Goal: Information Seeking & Learning: Learn about a topic

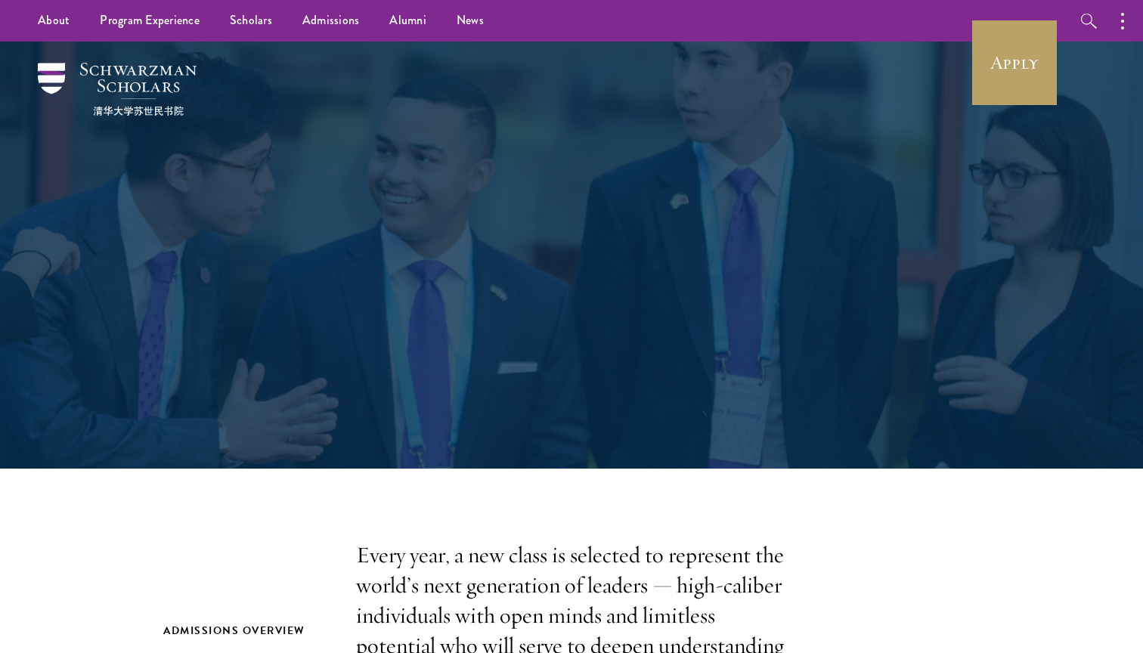
scroll to position [3101, 0]
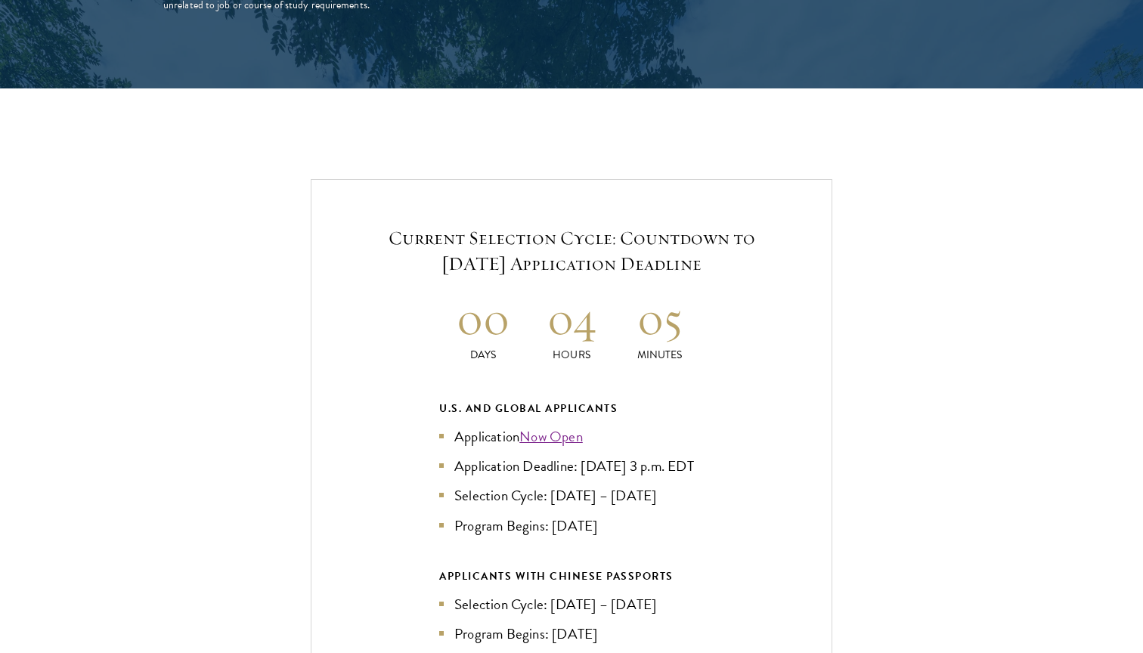
click at [651, 290] on h2 "05" at bounding box center [659, 318] width 88 height 57
click at [514, 308] on h2 "00" at bounding box center [483, 318] width 88 height 57
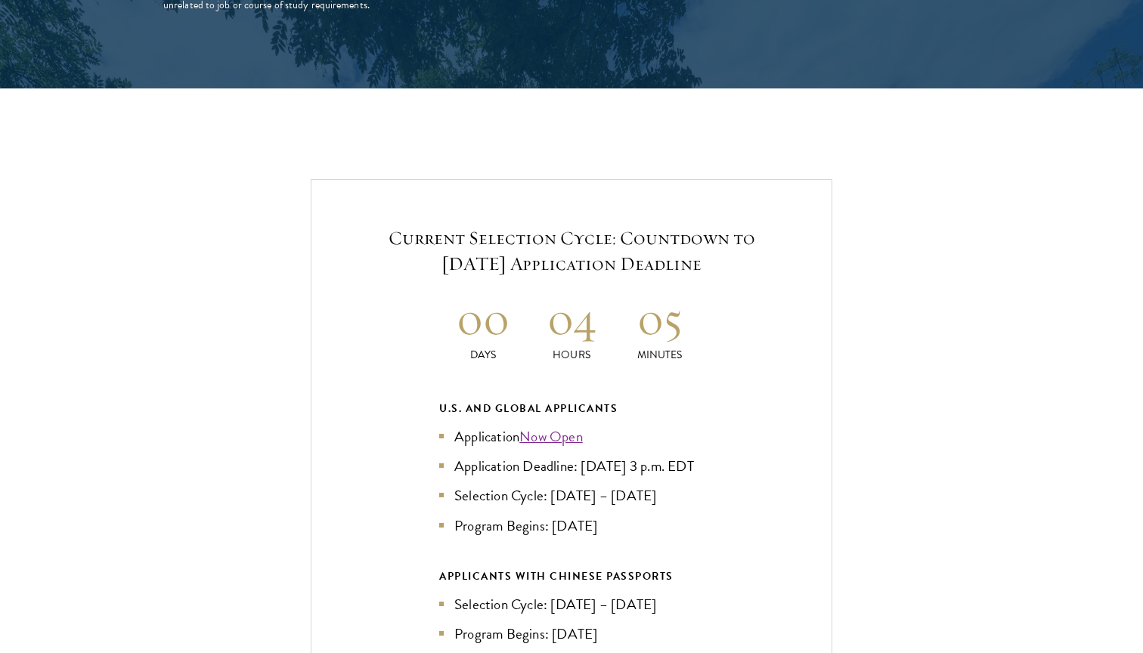
click at [514, 308] on h2 "00" at bounding box center [483, 318] width 88 height 57
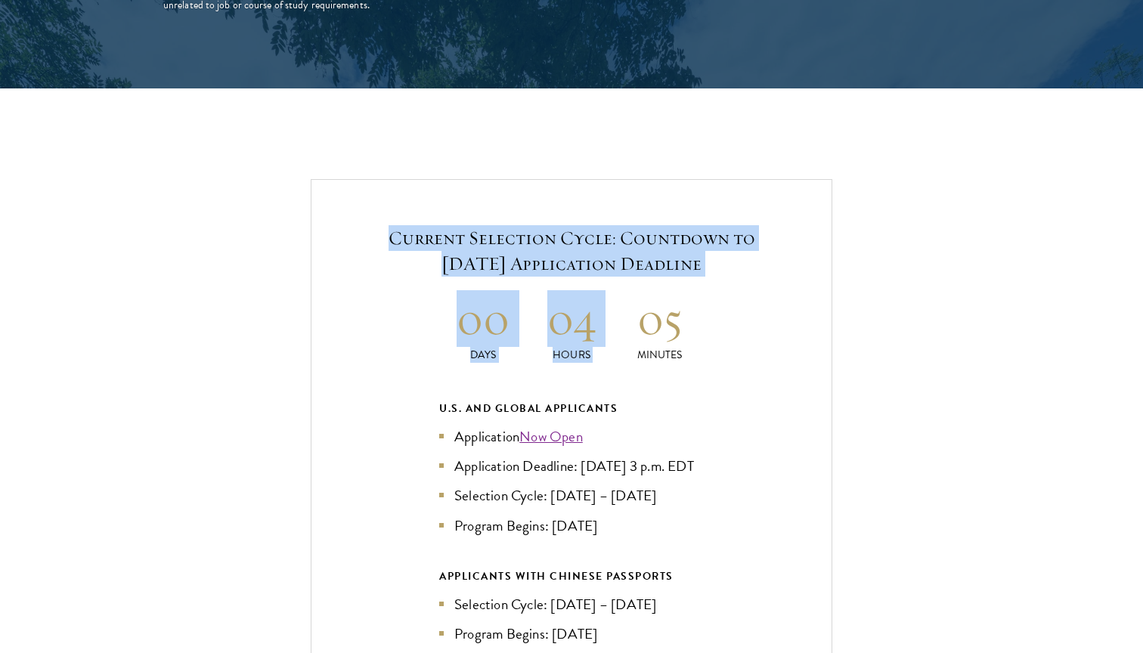
drag, startPoint x: 686, startPoint y: 302, endPoint x: 360, endPoint y: 221, distance: 336.7
click at [360, 221] on div "Current Selection Cycle: Countdown to September 10, 2025 Application Deadline 0…" at bounding box center [572, 500] width 522 height 643
click at [360, 225] on h5 "Current Selection Cycle: Countdown to [DATE] Application Deadline" at bounding box center [571, 250] width 429 height 51
